Goal: Task Accomplishment & Management: Manage account settings

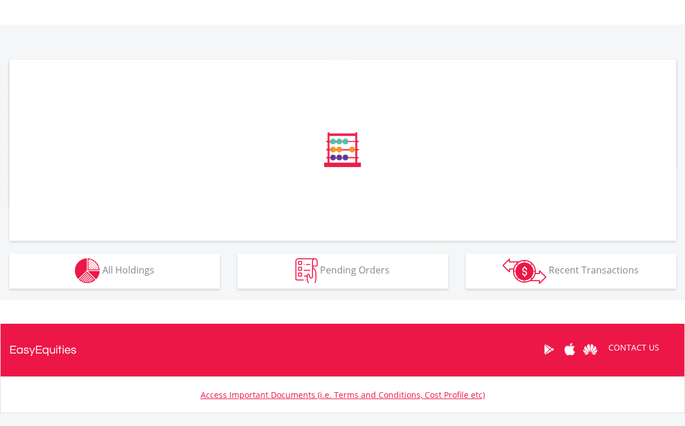
scroll to position [404, 0]
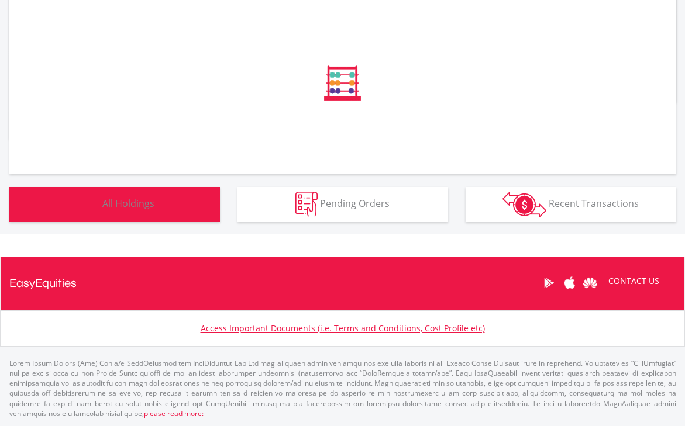
click at [184, 217] on button "Holdings All Holdings" at bounding box center [114, 204] width 211 height 35
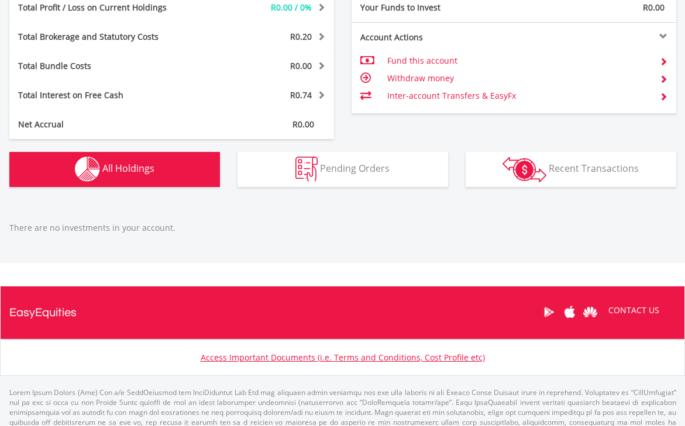
scroll to position [623, 0]
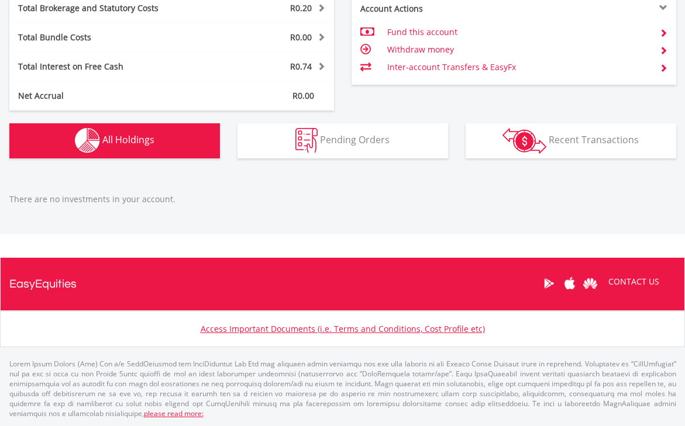
click at [163, 144] on button "Holdings All Holdings" at bounding box center [114, 140] width 211 height 35
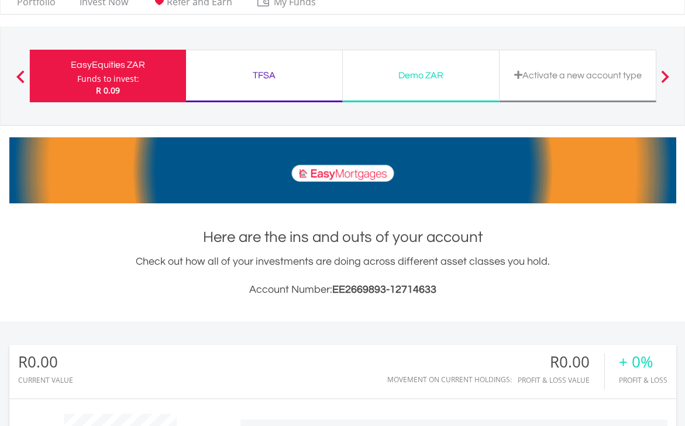
scroll to position [0, 0]
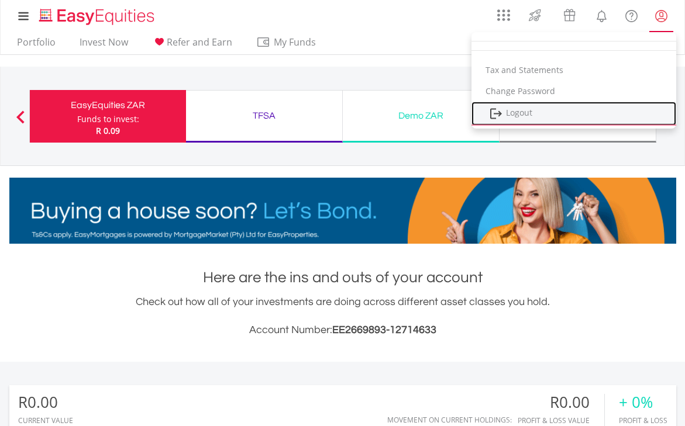
click at [536, 116] on link "Logout" at bounding box center [573, 114] width 205 height 24
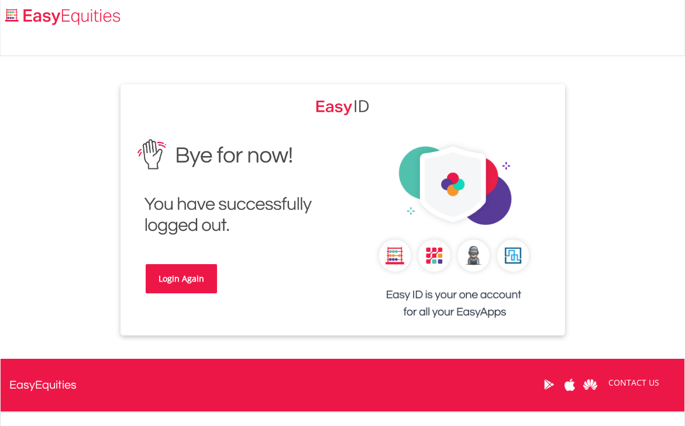
click at [194, 277] on link "Login Again" at bounding box center [181, 278] width 71 height 29
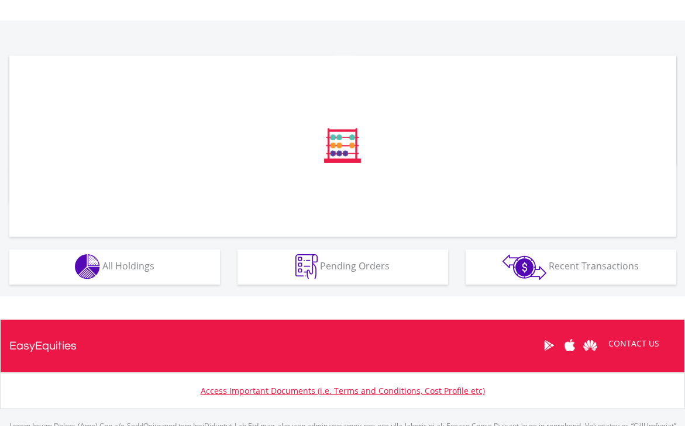
scroll to position [351, 0]
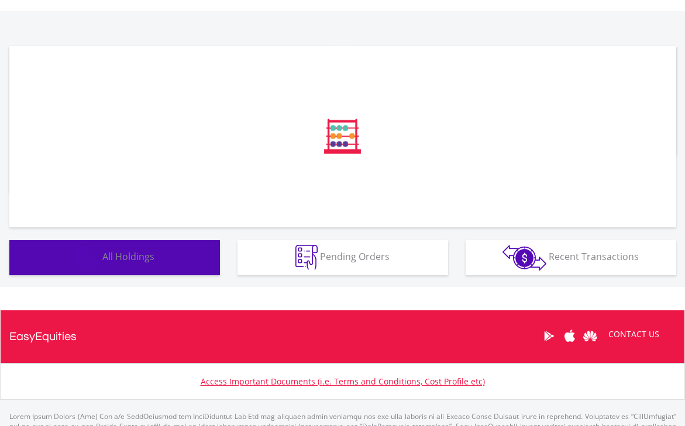
click at [157, 269] on button "Holdings All Holdings" at bounding box center [114, 257] width 211 height 35
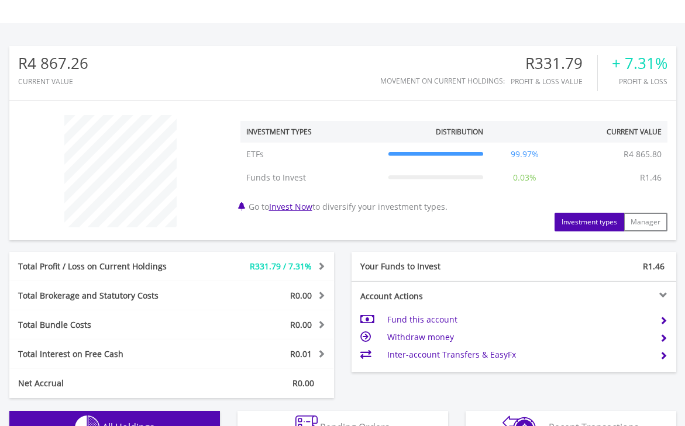
scroll to position [729, 0]
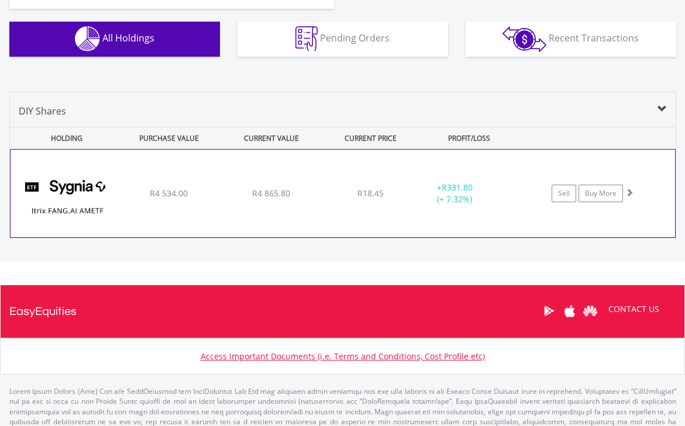
click at [627, 194] on span at bounding box center [629, 192] width 8 height 8
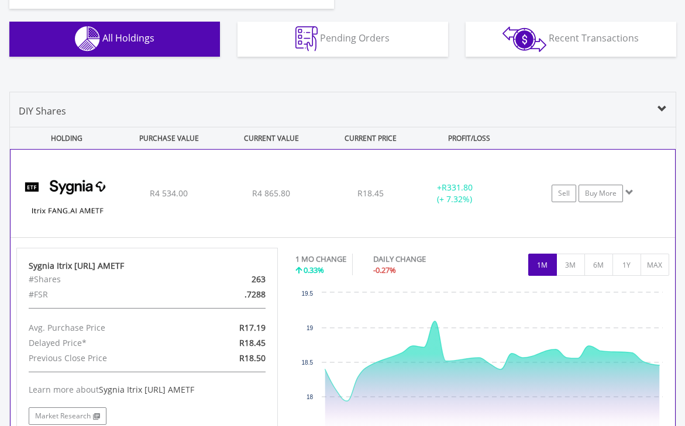
drag, startPoint x: 251, startPoint y: 277, endPoint x: 273, endPoint y: 278, distance: 21.6
click at [273, 278] on div "263" at bounding box center [231, 279] width 85 height 15
